Goal: Information Seeking & Learning: Understand process/instructions

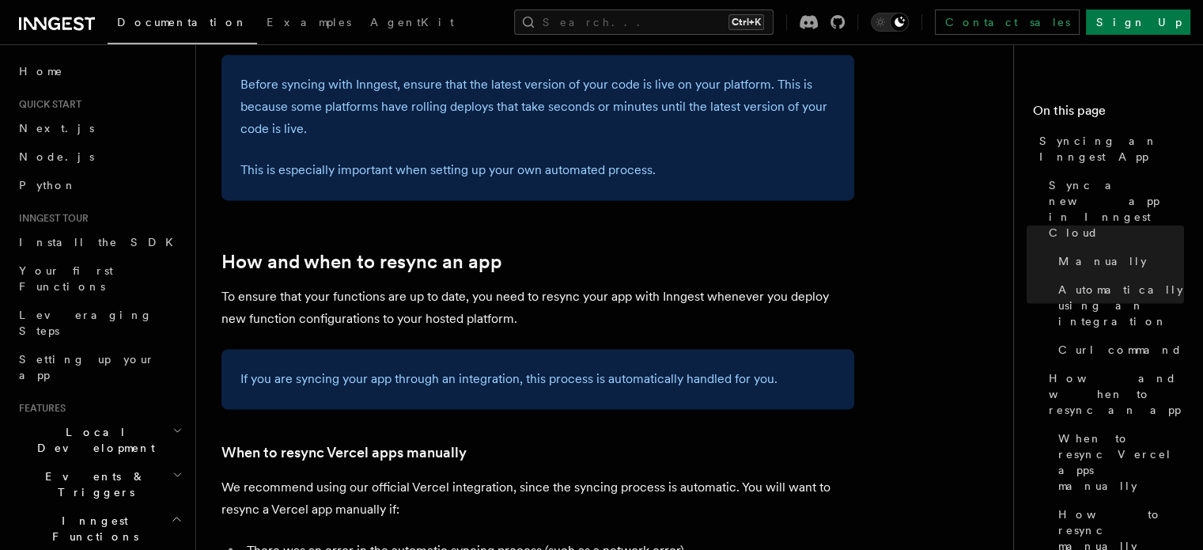
scroll to position [2625, 0]
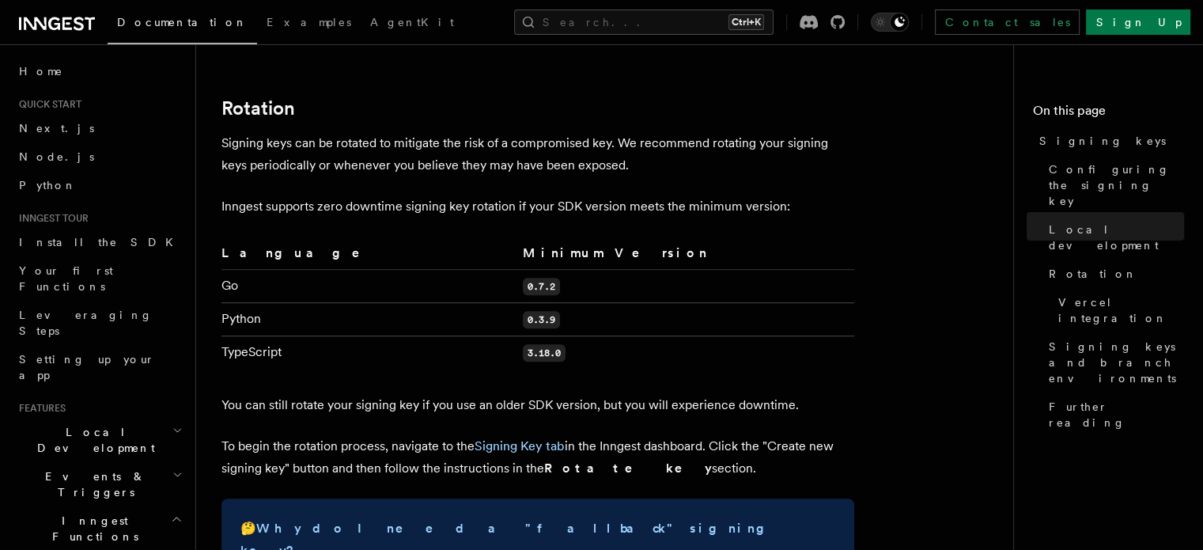
scroll to position [1474, 0]
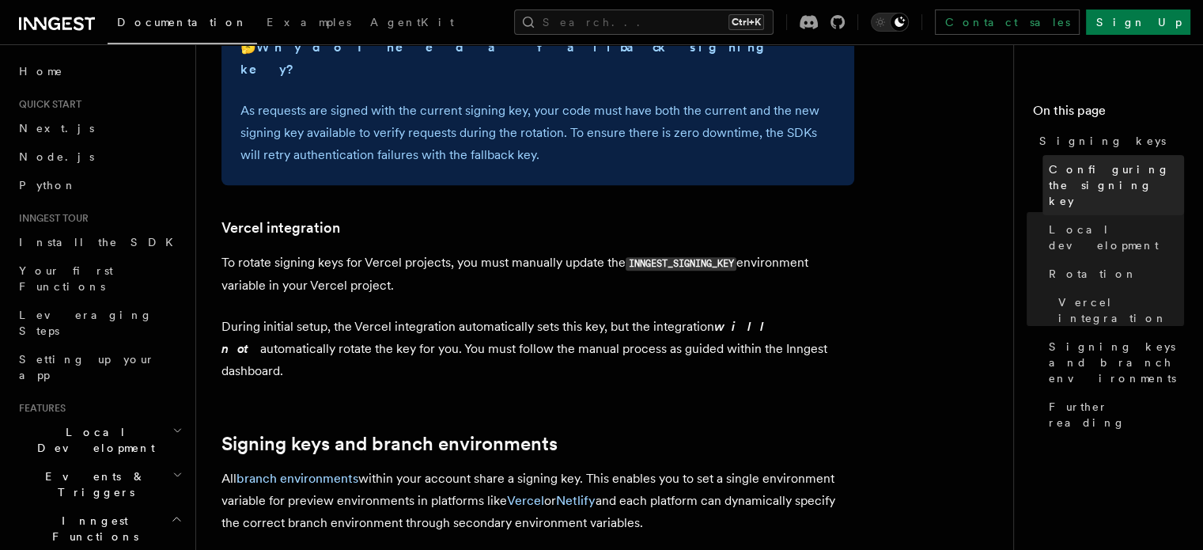
click at [1049, 170] on span "Configuring the signing key" at bounding box center [1116, 184] width 135 height 47
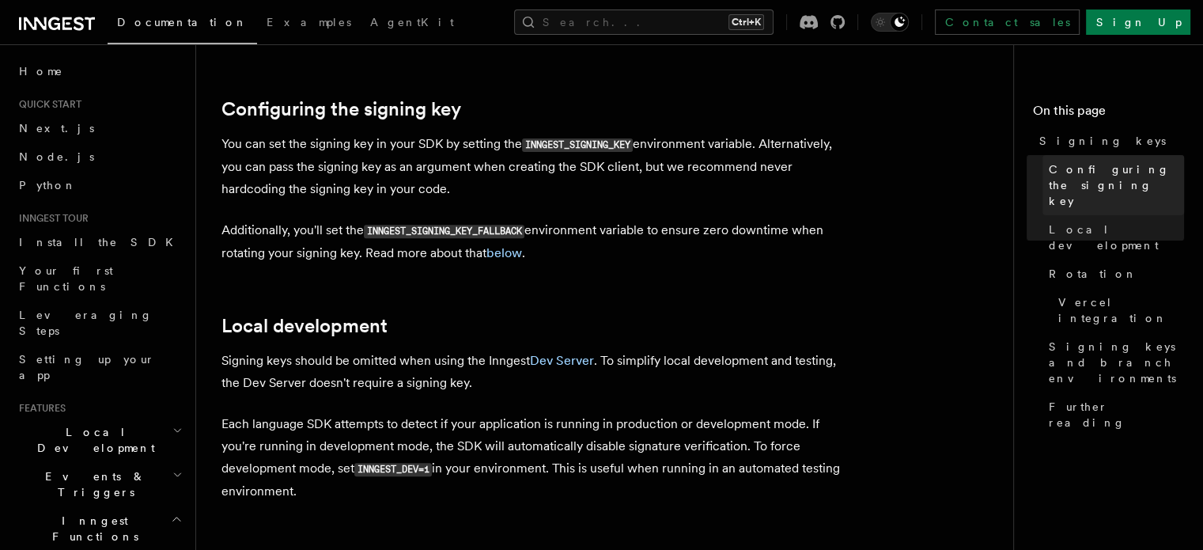
scroll to position [538, 0]
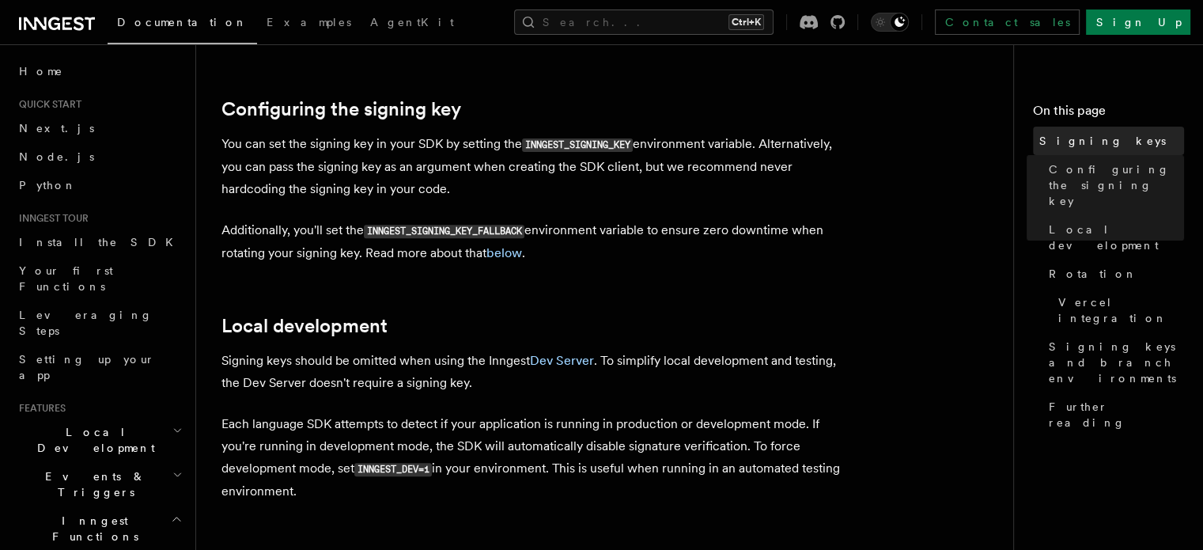
click at [1039, 141] on span "Signing keys" at bounding box center [1102, 141] width 127 height 16
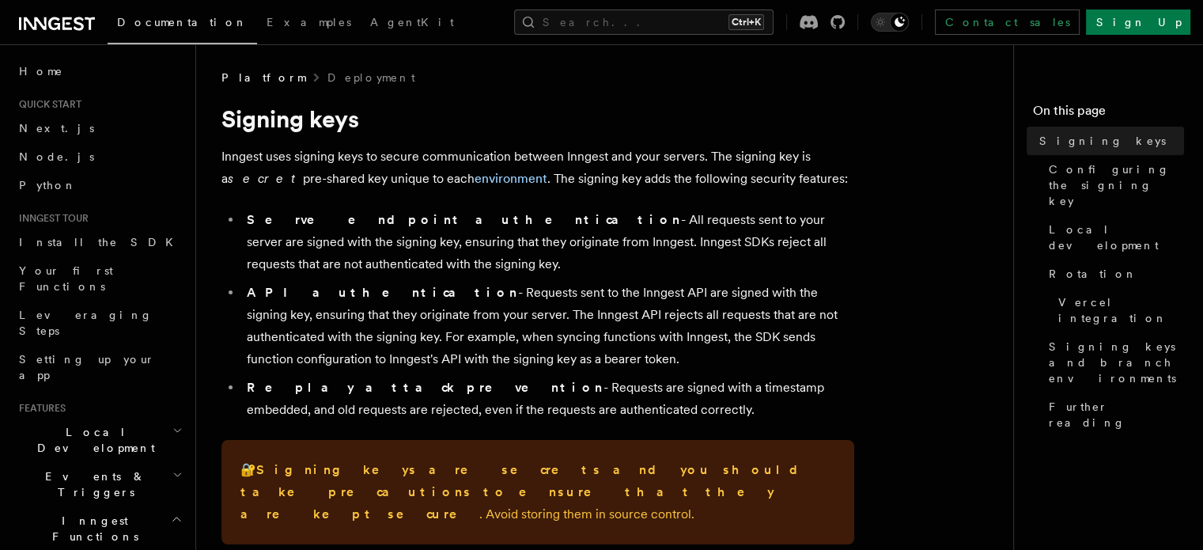
click at [1033, 112] on h4 "On this page" at bounding box center [1108, 113] width 151 height 25
click at [327, 77] on link "Deployment" at bounding box center [371, 78] width 88 height 16
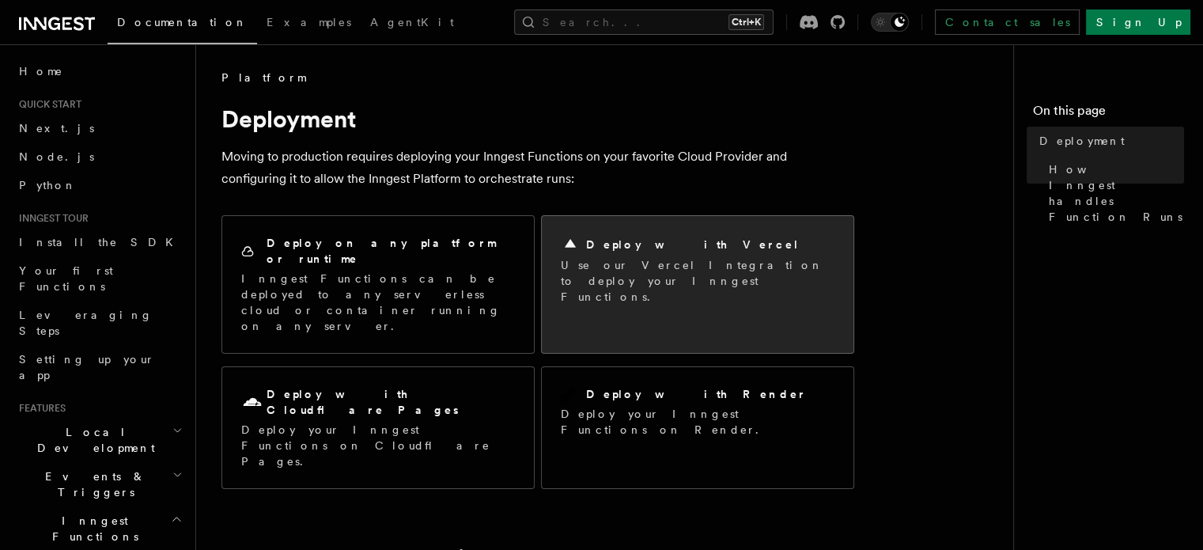
click at [641, 278] on p "Use our Vercel Integration to deploy your Inngest Functions." at bounding box center [698, 280] width 274 height 47
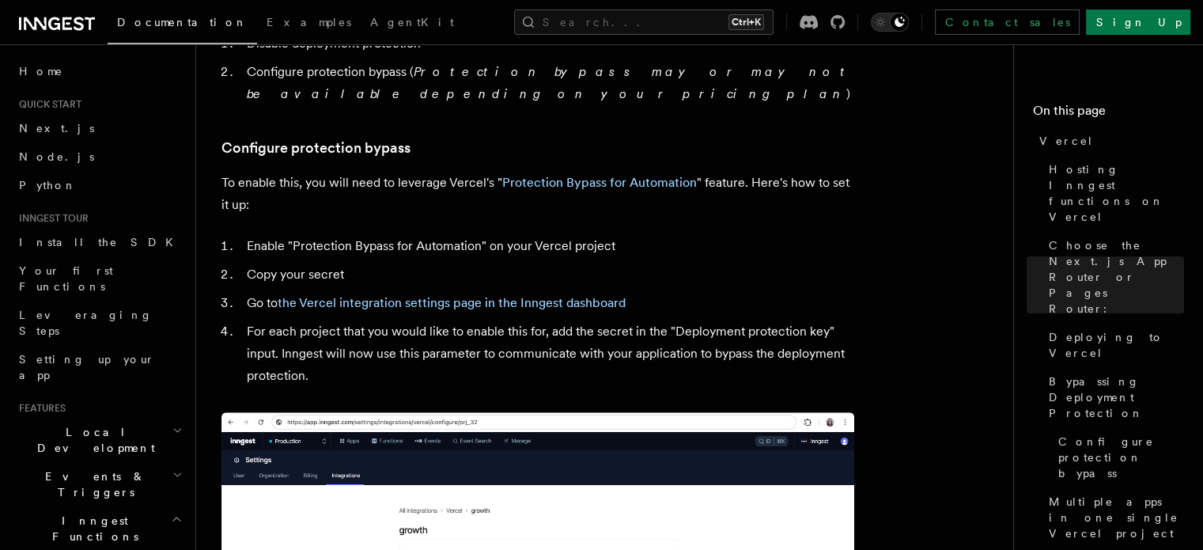
scroll to position [1923, 0]
